Goal: Book appointment/travel/reservation

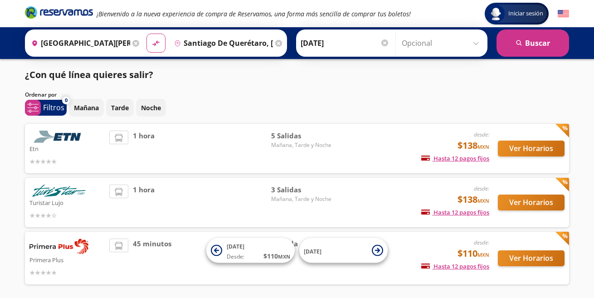
scroll to position [36, 0]
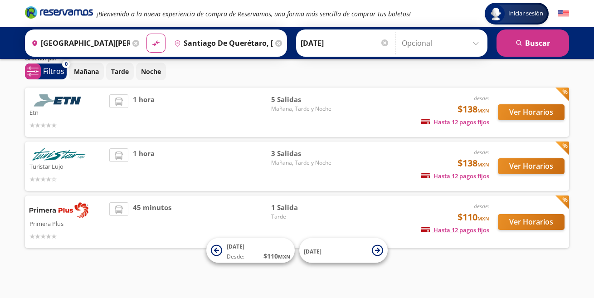
click at [293, 99] on span "5 Salidas" at bounding box center [302, 99] width 63 height 10
click at [528, 111] on button "Ver Horarios" at bounding box center [531, 112] width 67 height 16
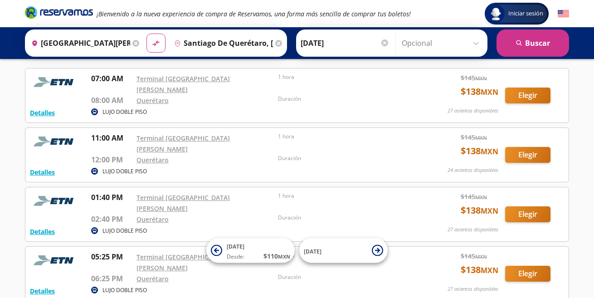
scroll to position [60, 0]
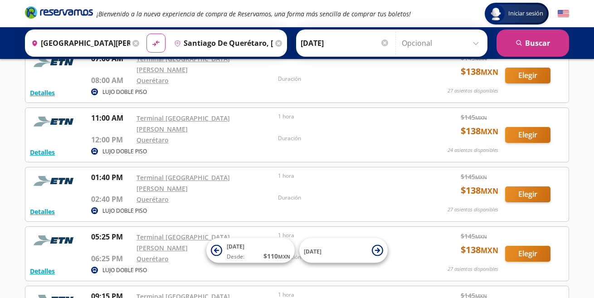
click at [586, 213] on div "Iniciar sesión Iniciar sesión ¡Bienvenido a la nueva experiencia de compra de R…" at bounding box center [297, 183] width 594 height 486
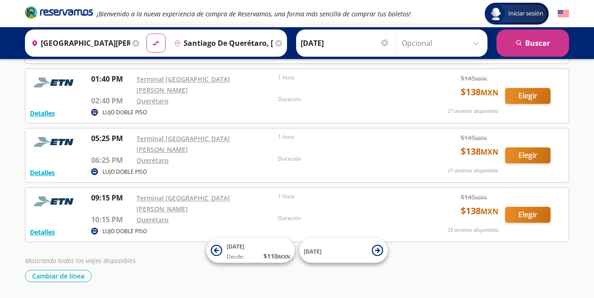
scroll to position [98, 0]
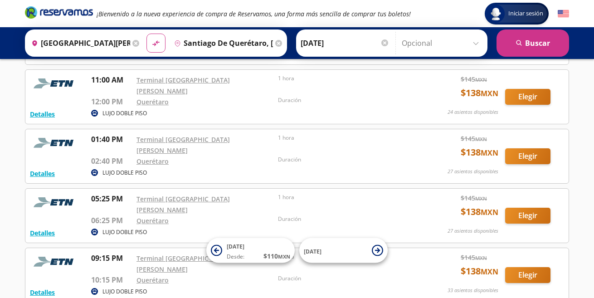
click at [583, 224] on div "Iniciar sesión Iniciar sesión ¡Bienvenido a la nueva experiencia de compra de R…" at bounding box center [297, 145] width 594 height 486
click at [575, 171] on div "Iniciar sesión Iniciar sesión ¡Bienvenido a la nueva experiencia de compra de R…" at bounding box center [297, 145] width 594 height 486
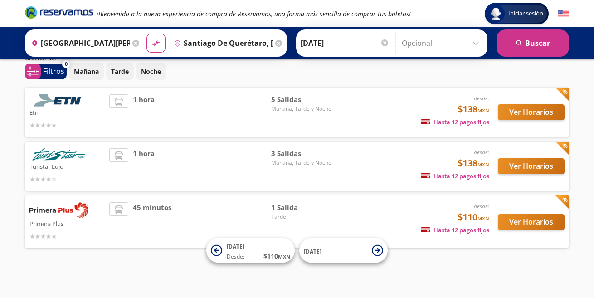
scroll to position [36, 0]
click at [402, 160] on div "desde: $138 MXN Hasta 12 pagos fijos Pagos fijos en compras mayores a $30 MXN, …" at bounding box center [414, 166] width 150 height 36
click at [523, 171] on button "Ver Horarios" at bounding box center [531, 166] width 67 height 16
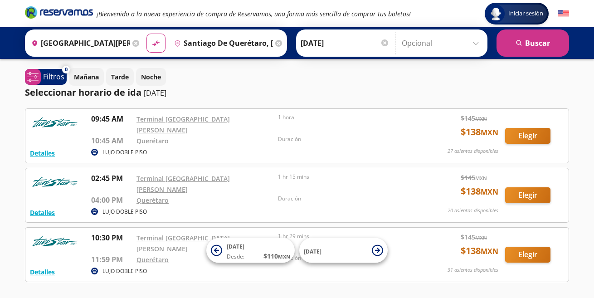
scroll to position [36, 0]
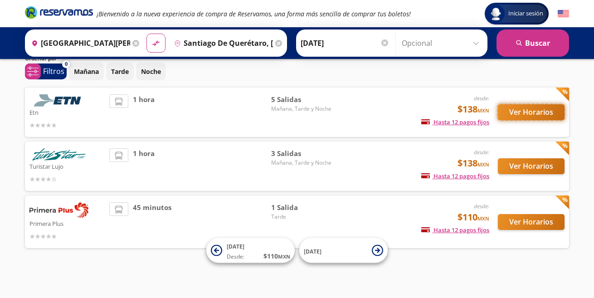
click at [506, 114] on button "Ver Horarios" at bounding box center [531, 112] width 67 height 16
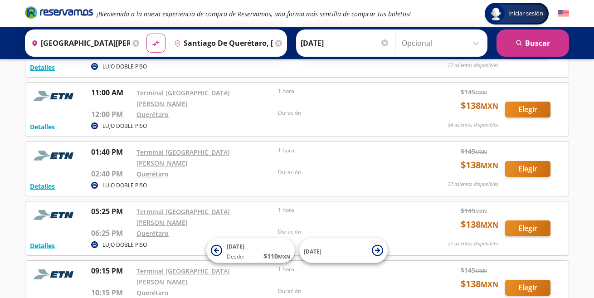
scroll to position [121, 0]
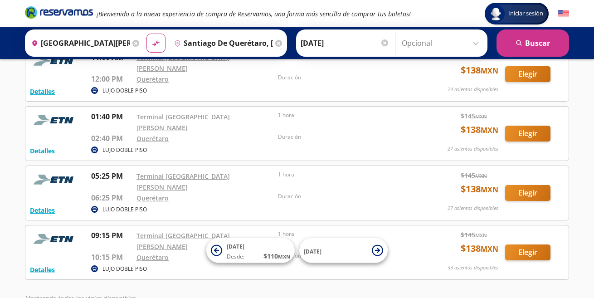
scroll to position [36, 0]
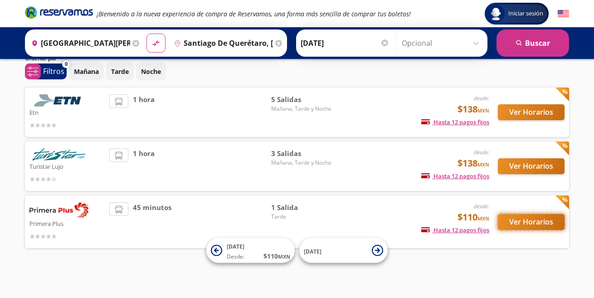
click at [514, 221] on button "Ver Horarios" at bounding box center [531, 222] width 67 height 16
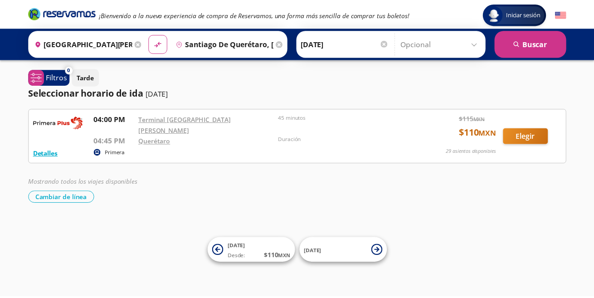
scroll to position [36, 0]
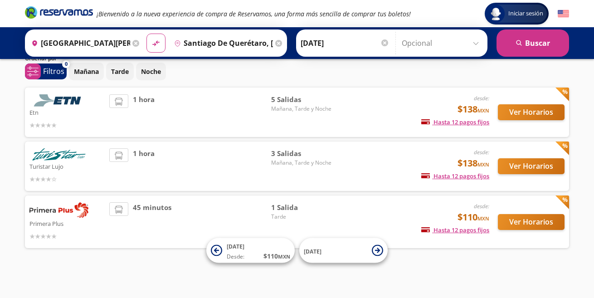
click at [431, 261] on div "Iniciar sesión Iniciar sesión ¡Bienvenido a la nueva experiencia de compra de R…" at bounding box center [297, 131] width 594 height 334
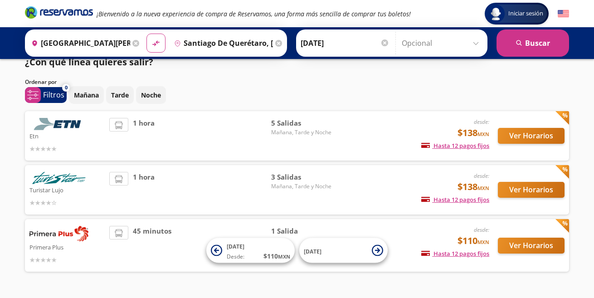
scroll to position [0, 0]
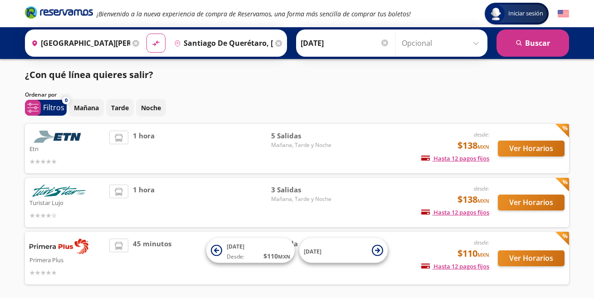
click at [537, 103] on div "Mañana Tarde Noche" at bounding box center [319, 108] width 500 height 18
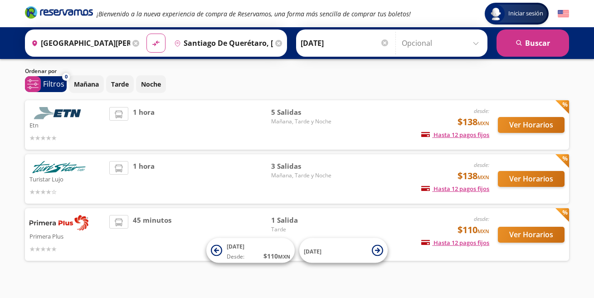
scroll to position [36, 0]
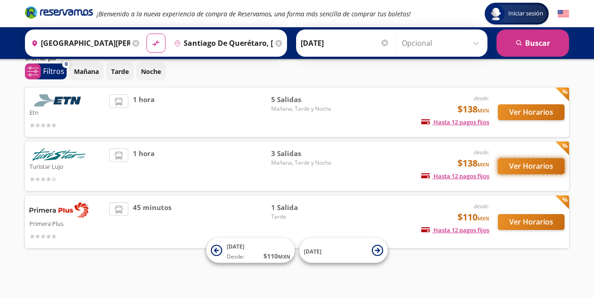
click at [527, 161] on button "Ver Horarios" at bounding box center [531, 166] width 67 height 16
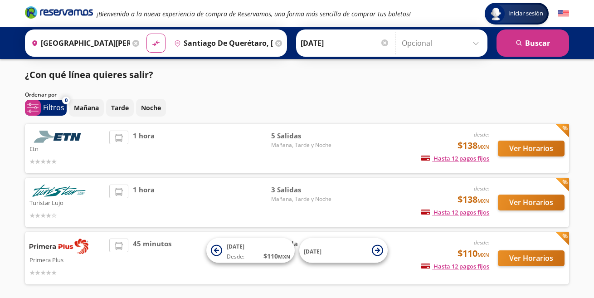
scroll to position [36, 0]
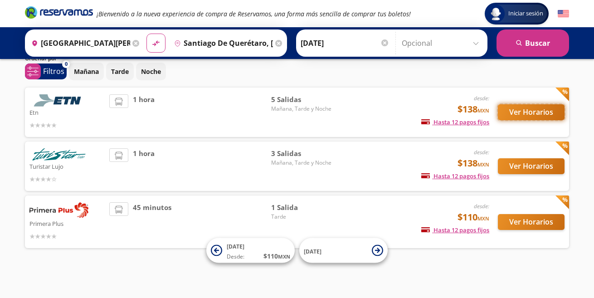
click at [535, 111] on button "Ver Horarios" at bounding box center [531, 112] width 67 height 16
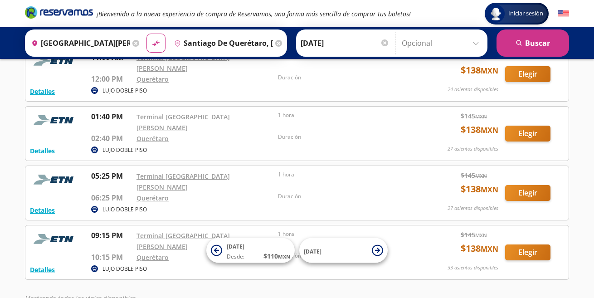
scroll to position [60, 0]
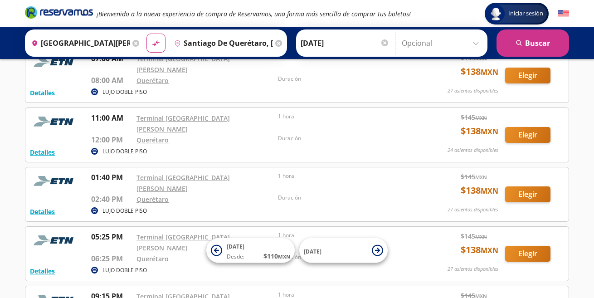
scroll to position [36, 0]
